Goal: Transaction & Acquisition: Purchase product/service

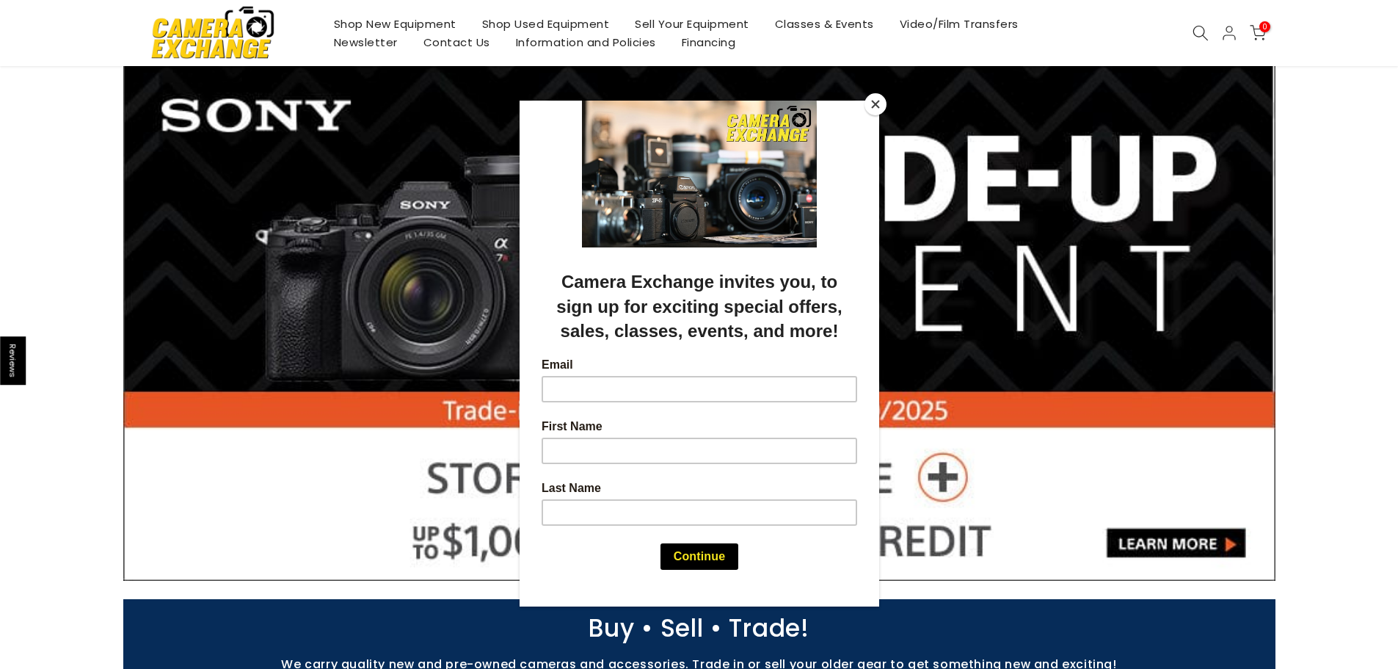
scroll to position [73, 0]
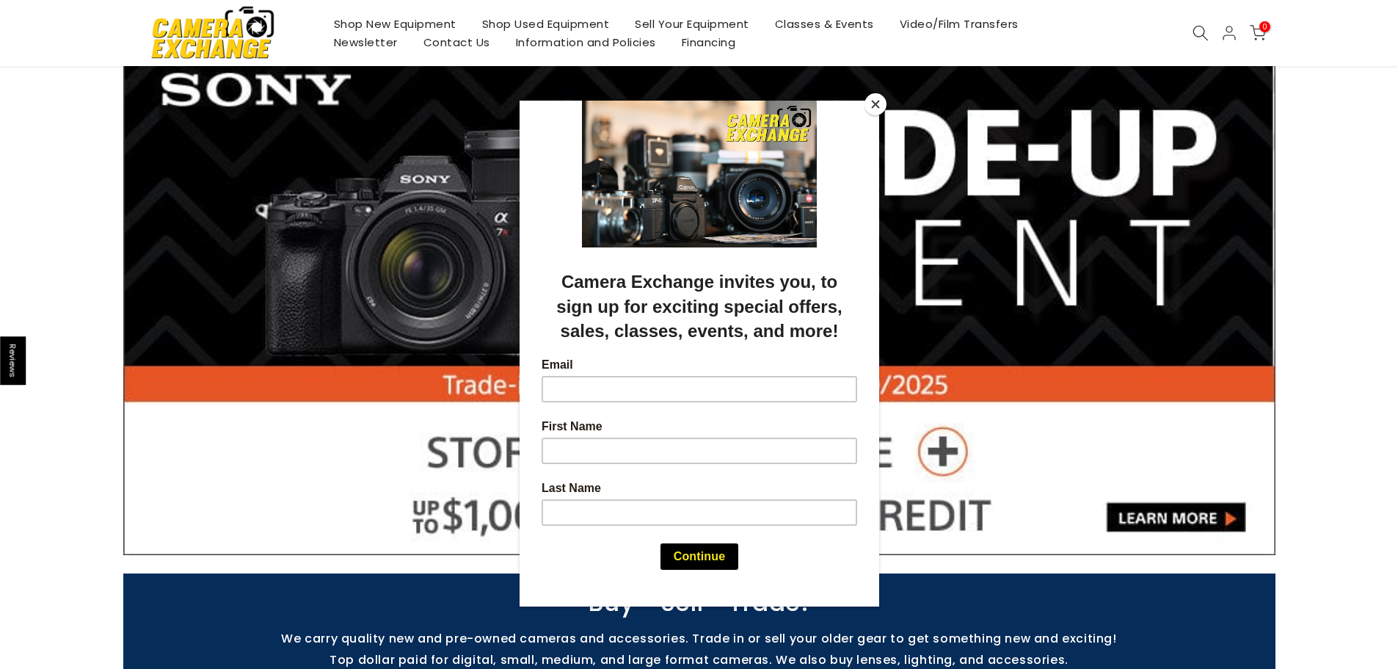
click at [875, 109] on button "Close" at bounding box center [876, 104] width 22 height 22
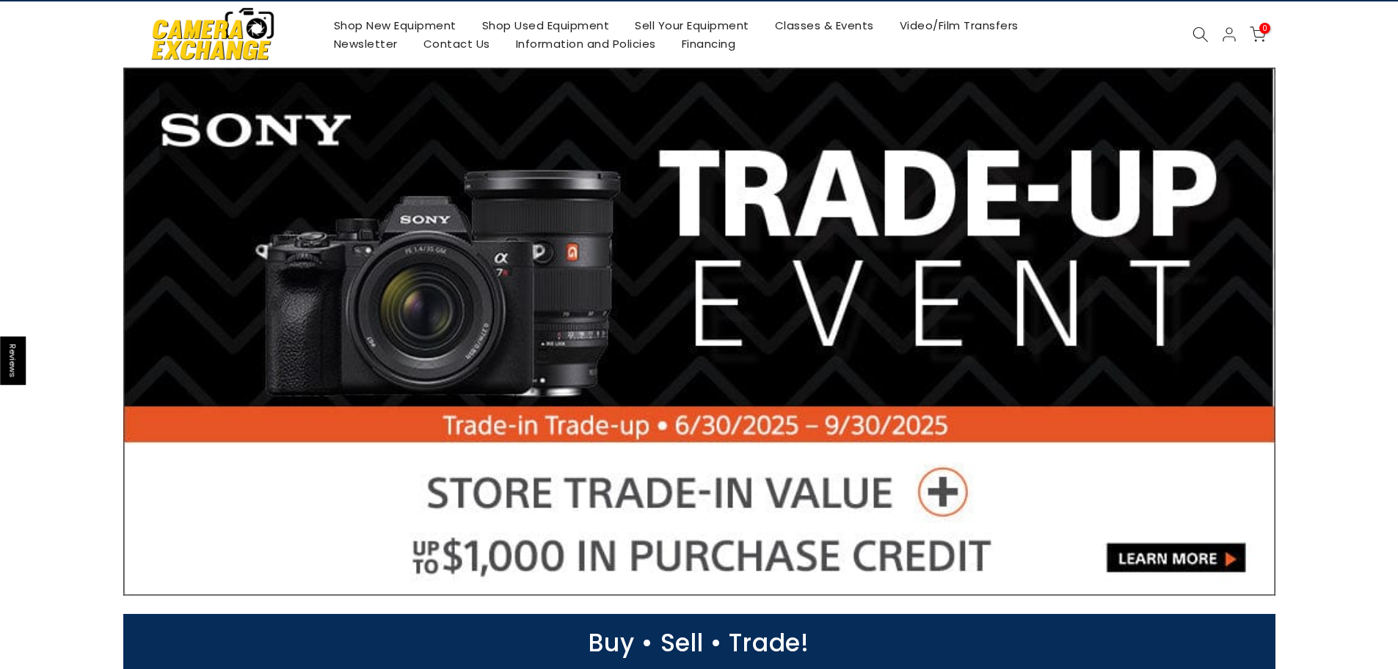
scroll to position [0, 0]
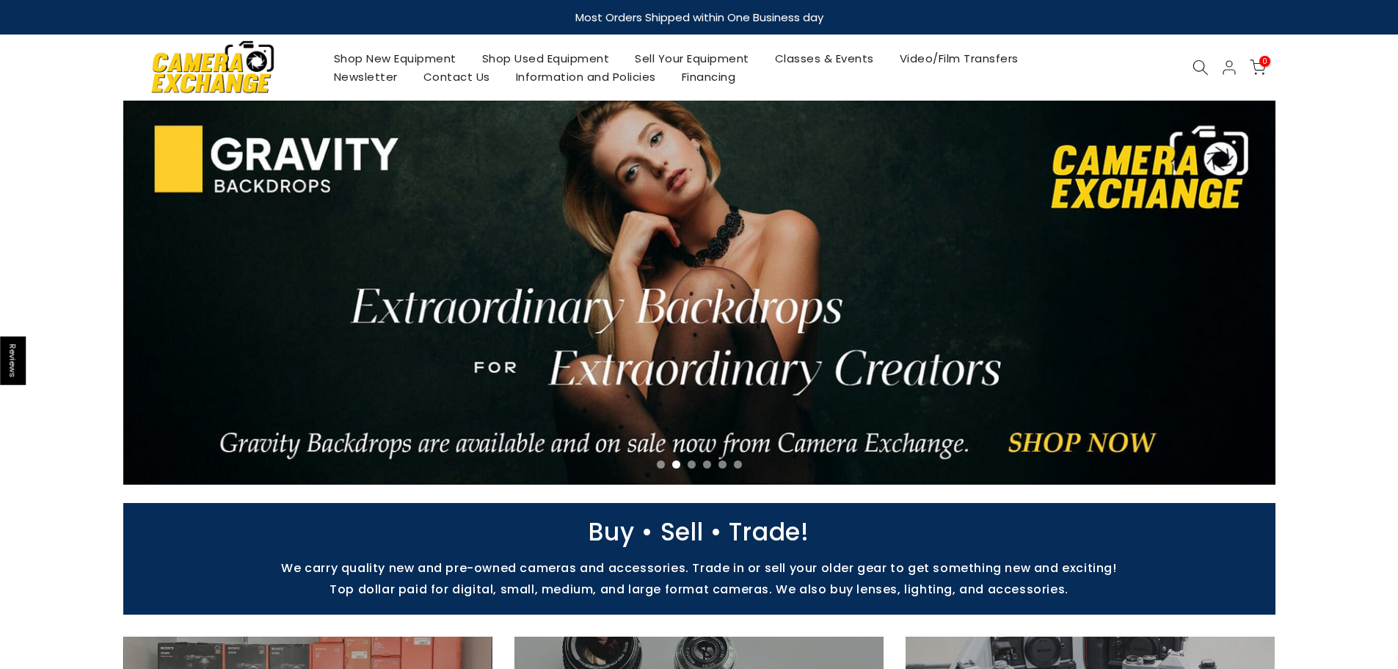
click at [689, 461] on li "Page dot 3" at bounding box center [692, 464] width 8 height 8
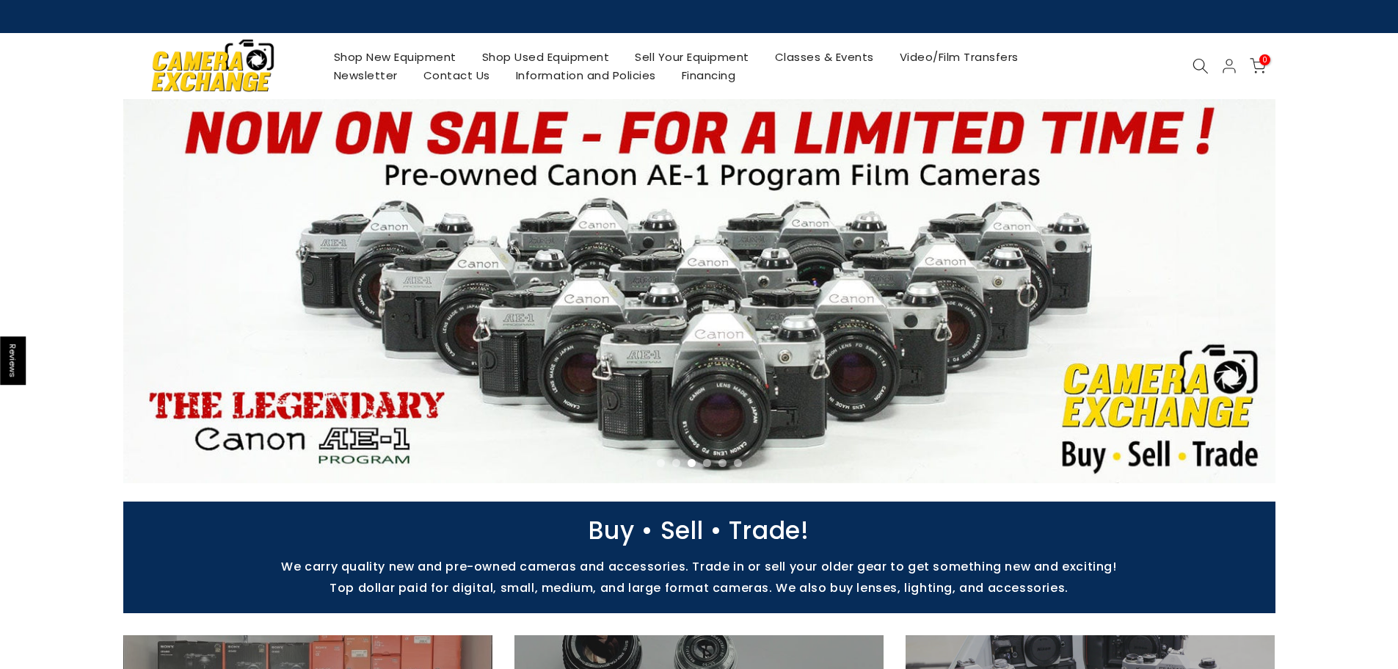
click at [706, 462] on li "Page dot 4" at bounding box center [707, 463] width 8 height 8
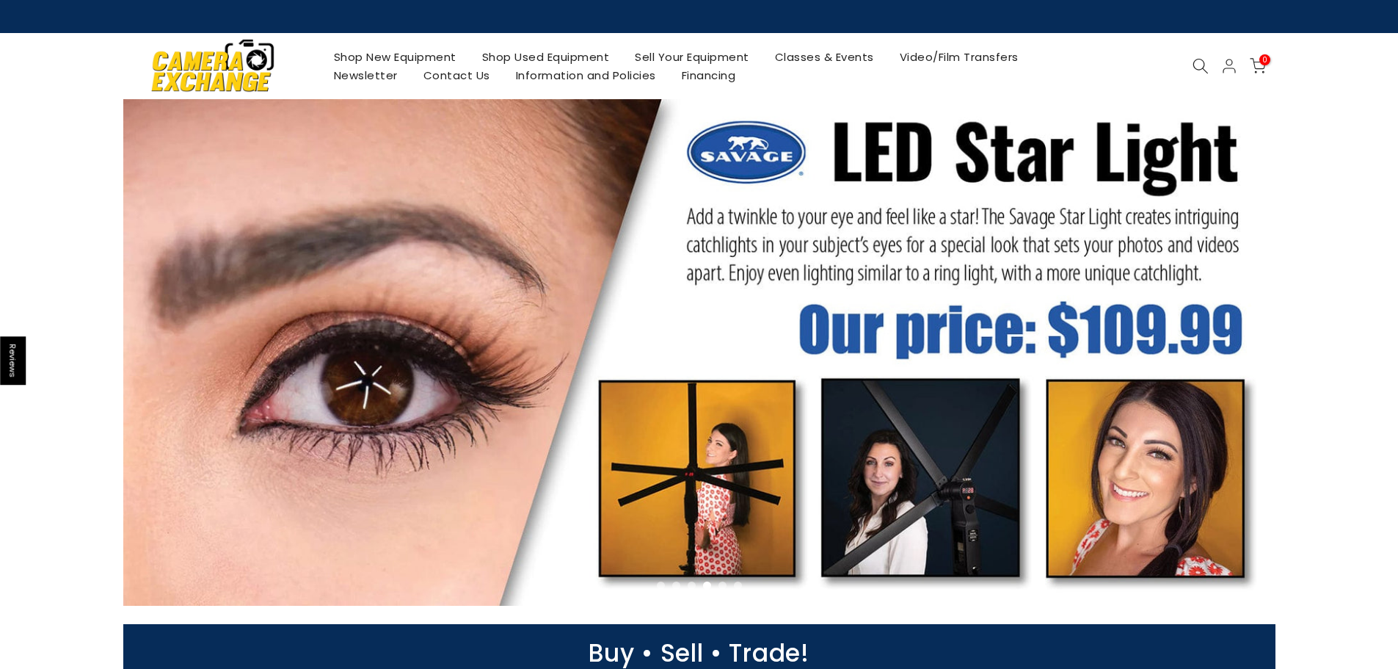
click at [723, 584] on li "Page dot 5" at bounding box center [723, 585] width 8 height 8
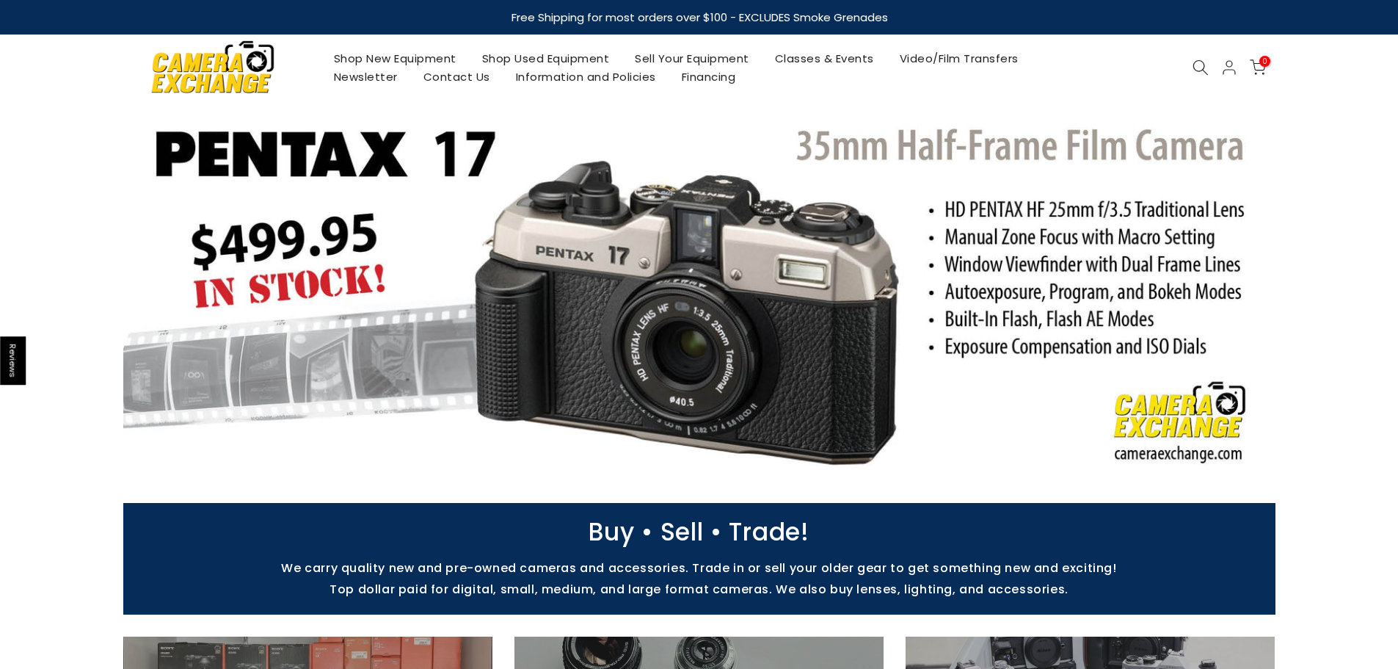
click at [741, 471] on link at bounding box center [699, 293] width 1152 height 384
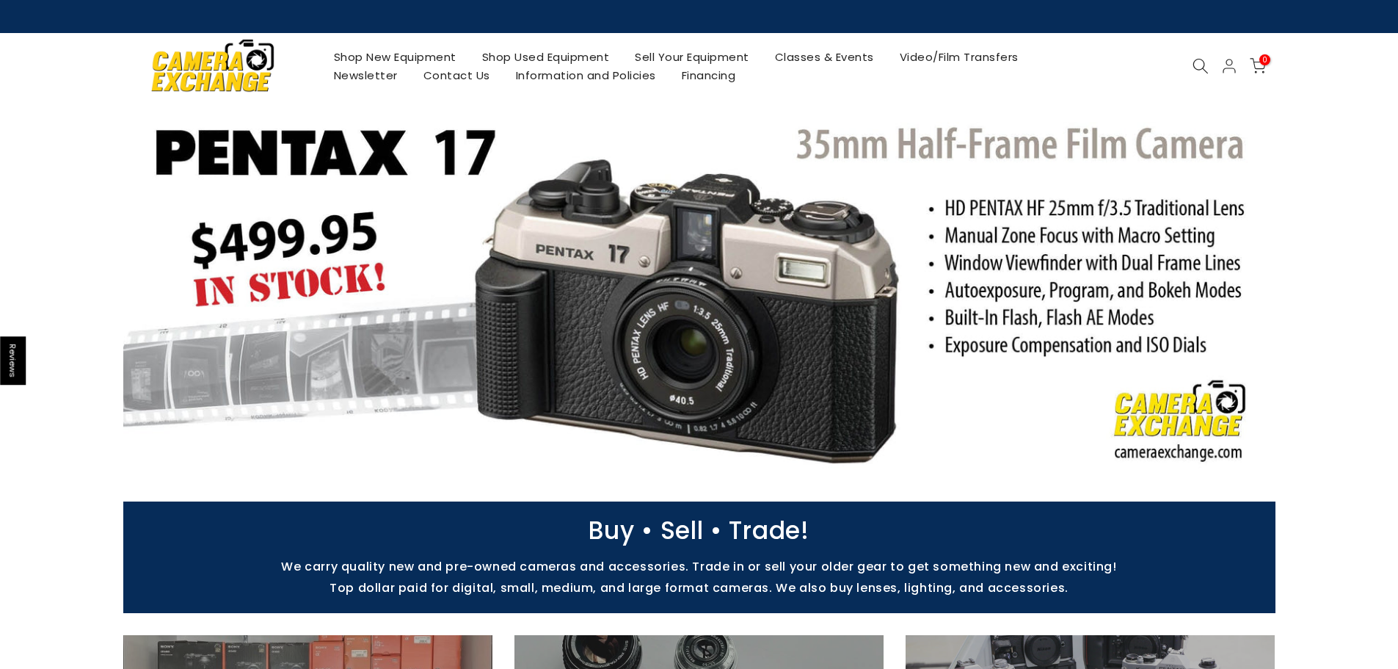
click at [1368, 507] on div "Buy • Sell • Trade!" at bounding box center [699, 526] width 1398 height 51
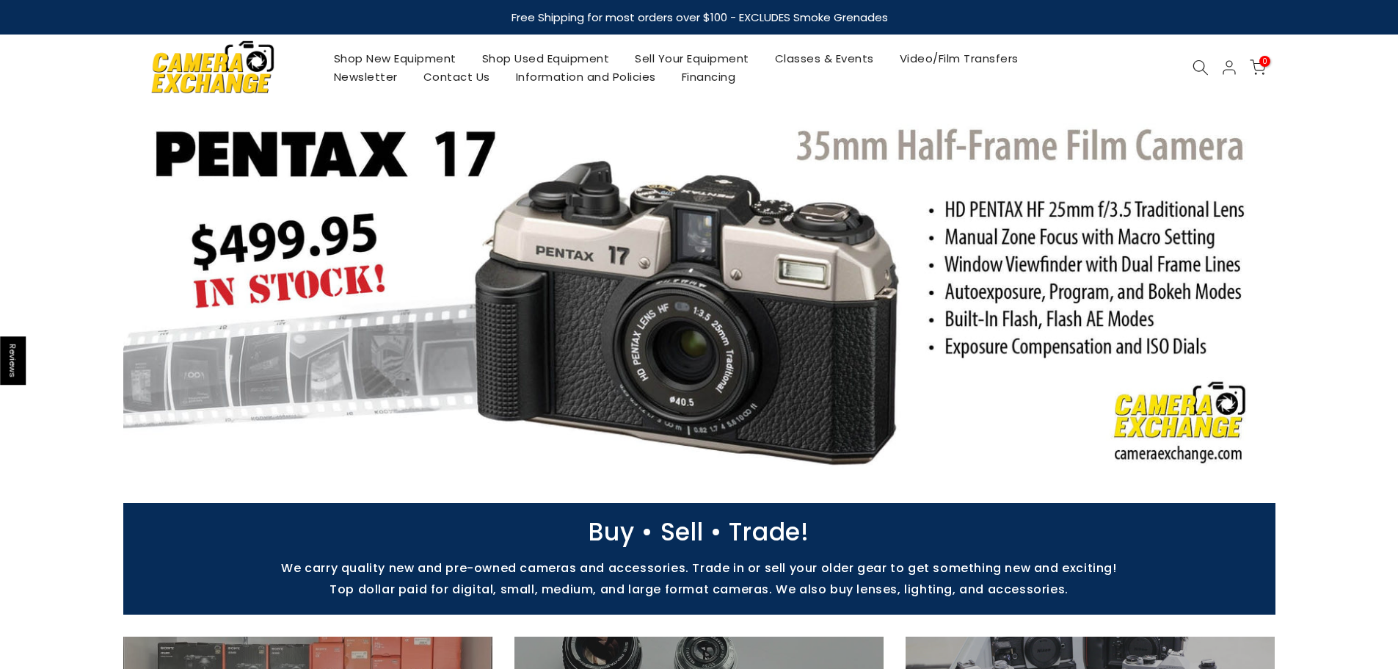
click at [1239, 289] on icon "Next" at bounding box center [1240, 293] width 6 height 10
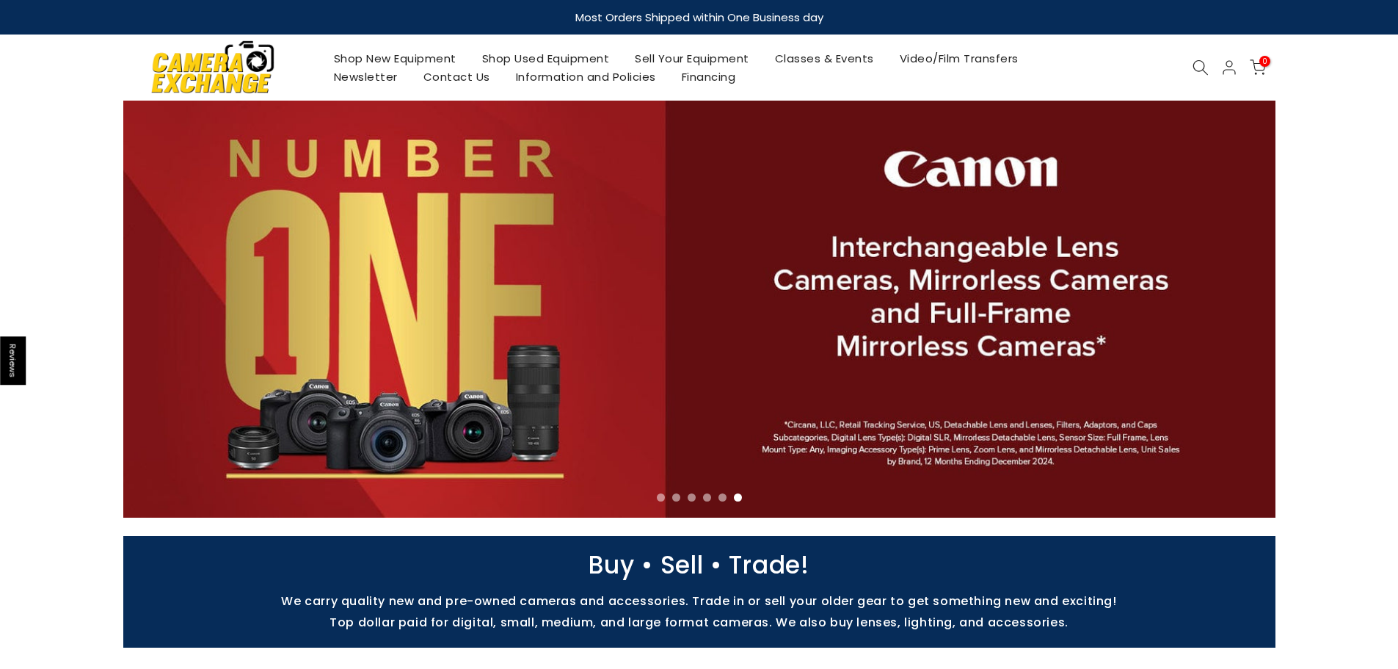
click at [1241, 310] on icon "Next" at bounding box center [1240, 309] width 6 height 10
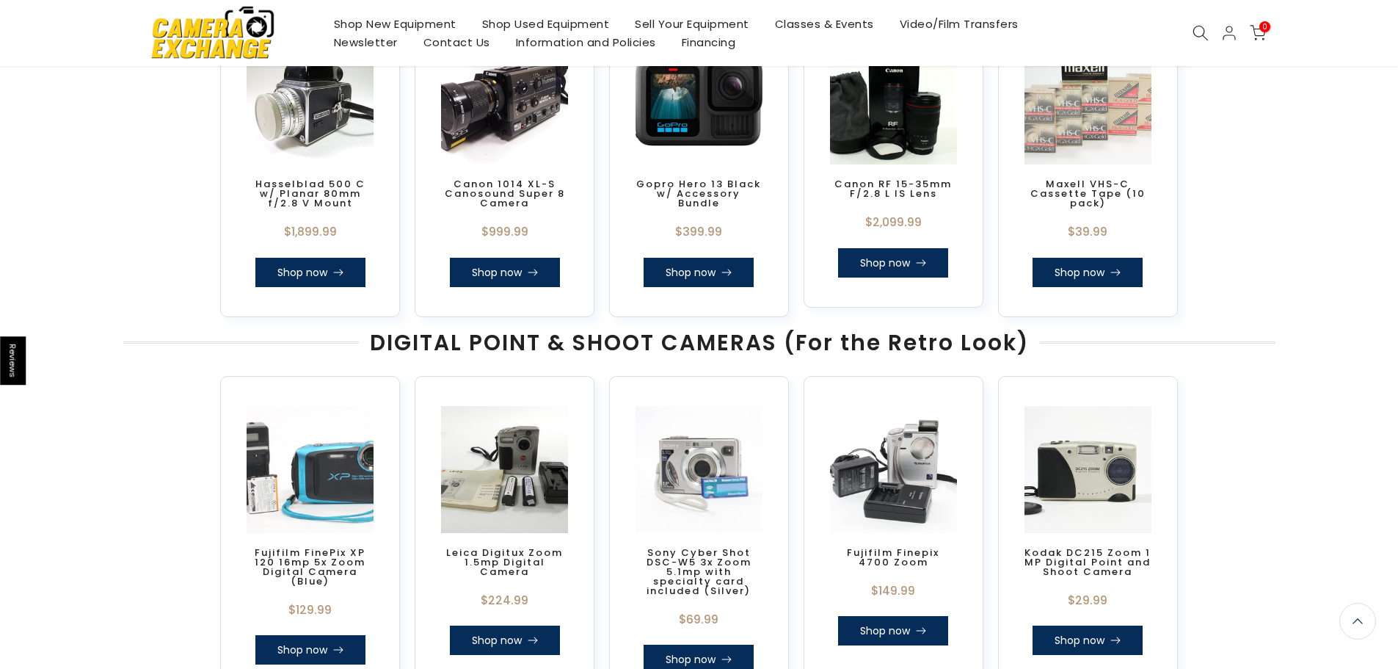
scroll to position [932, 0]
